Goal: Download file/media

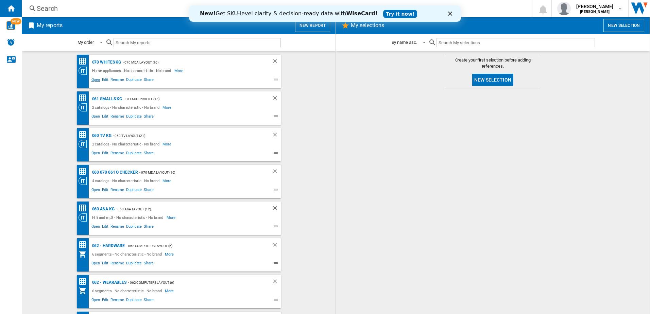
click at [90, 78] on span "Open" at bounding box center [95, 80] width 11 height 8
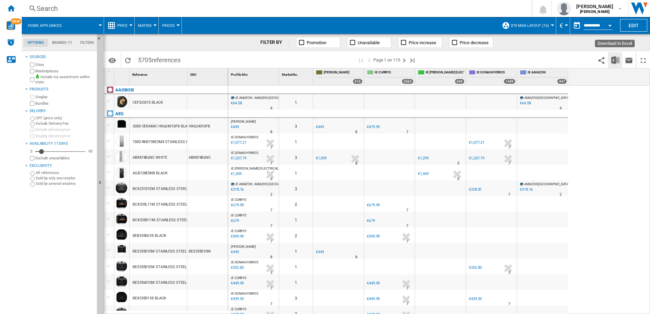
click at [612, 59] on img "Download in Excel" at bounding box center [615, 60] width 8 height 8
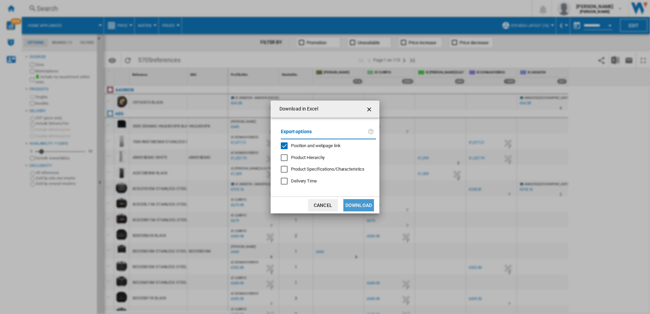
click at [360, 206] on button "Download" at bounding box center [358, 205] width 31 height 12
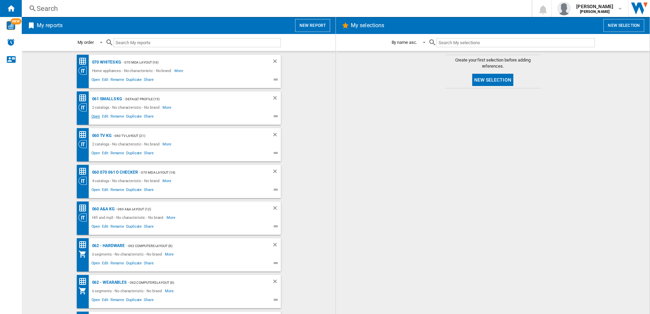
click at [93, 118] on span "Open" at bounding box center [95, 117] width 11 height 8
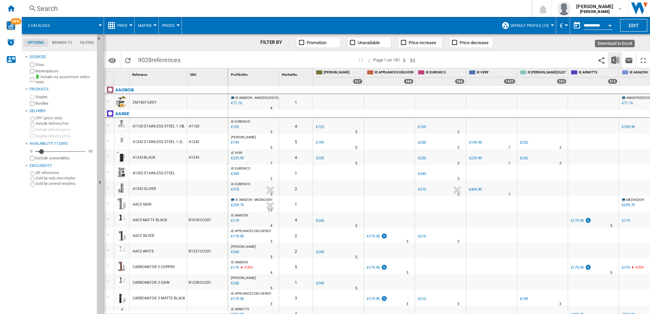
click at [616, 62] on img "Download in Excel" at bounding box center [615, 60] width 8 height 8
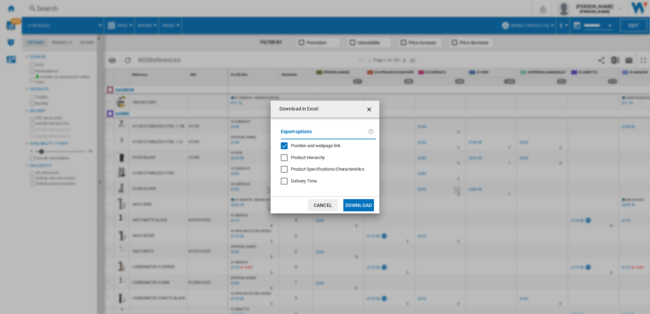
click at [362, 203] on button "Download" at bounding box center [358, 205] width 31 height 12
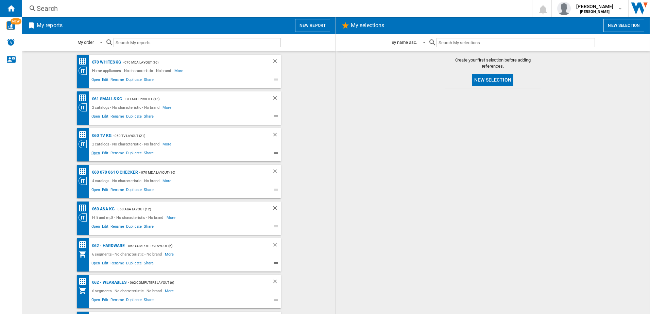
click at [95, 153] on span "Open" at bounding box center [95, 154] width 11 height 8
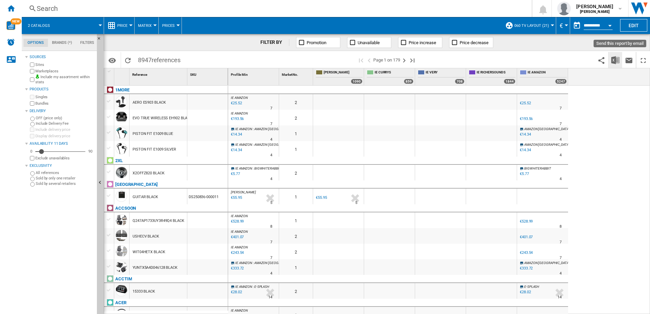
click at [618, 61] on img "Download in Excel" at bounding box center [615, 60] width 8 height 8
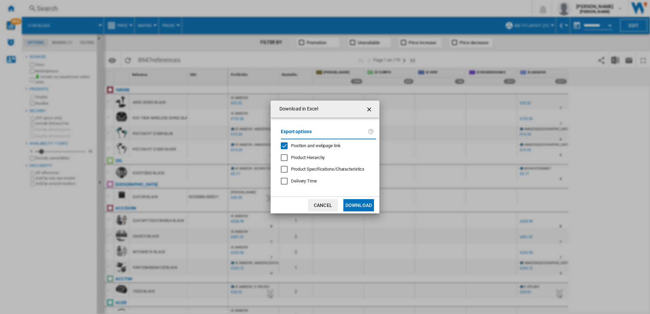
click at [367, 201] on button "Download" at bounding box center [358, 205] width 31 height 12
